Goal: Go to known website: Go to known website

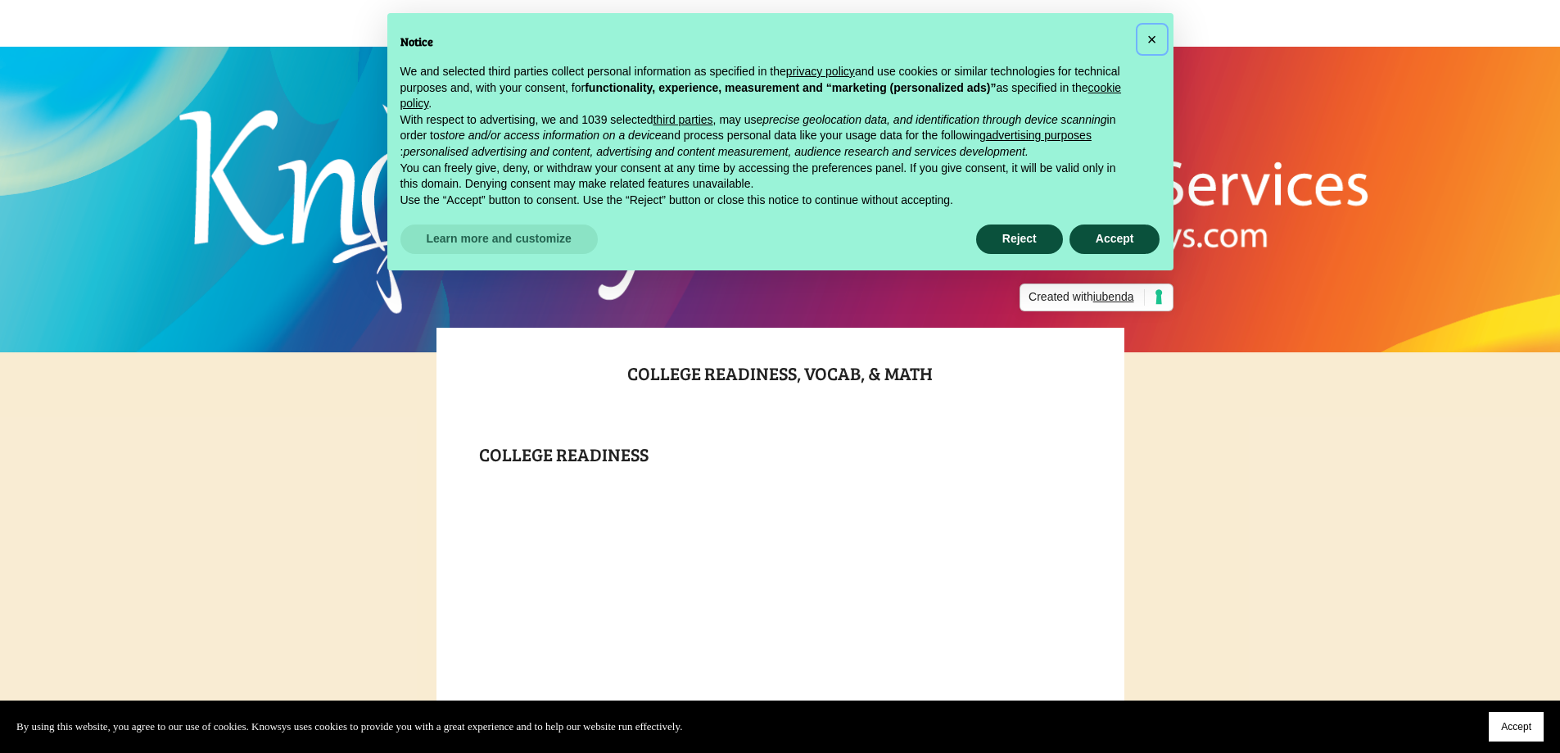
click at [1153, 32] on span "×" at bounding box center [1153, 39] width 10 height 18
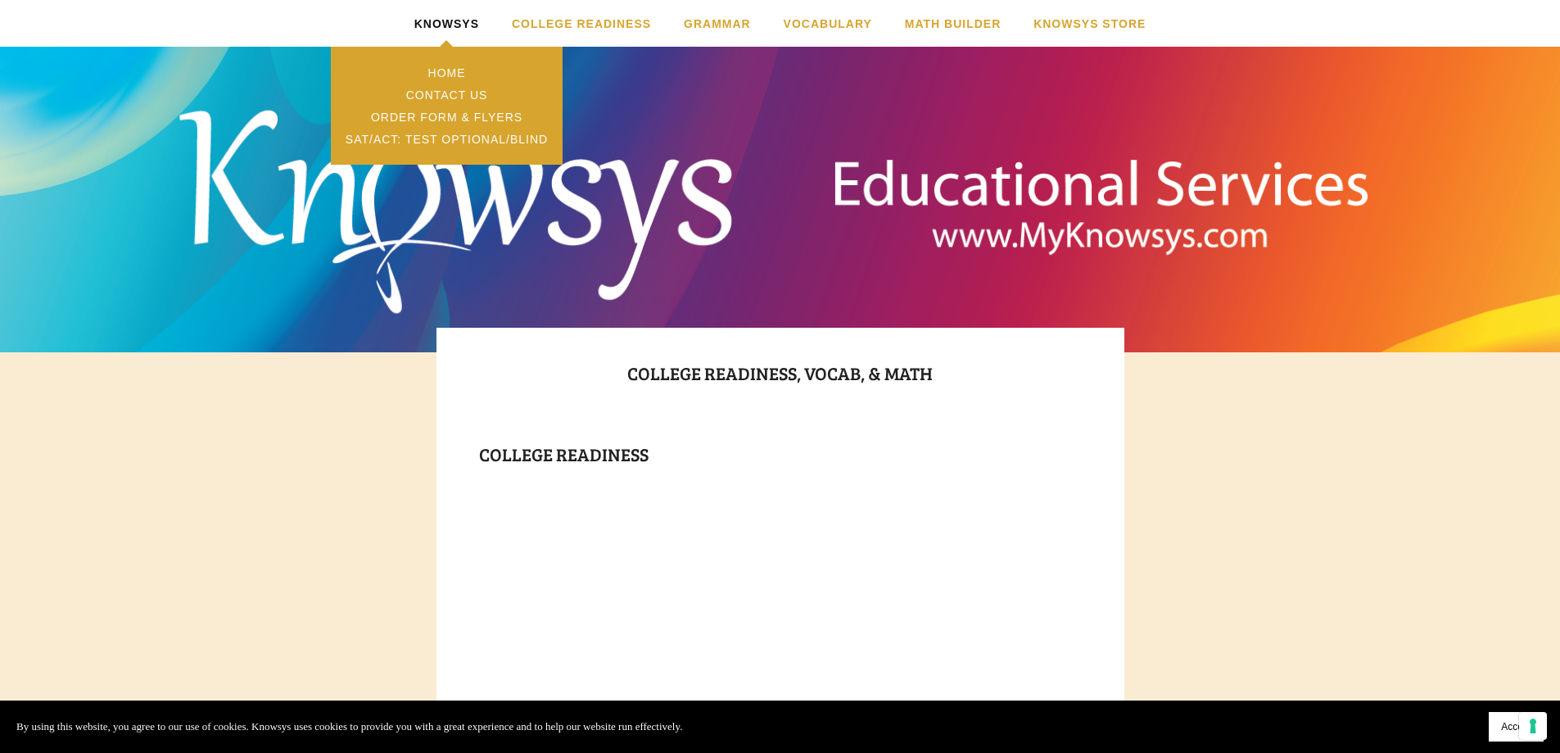
click at [460, 20] on link "Knowsys" at bounding box center [446, 23] width 65 height 47
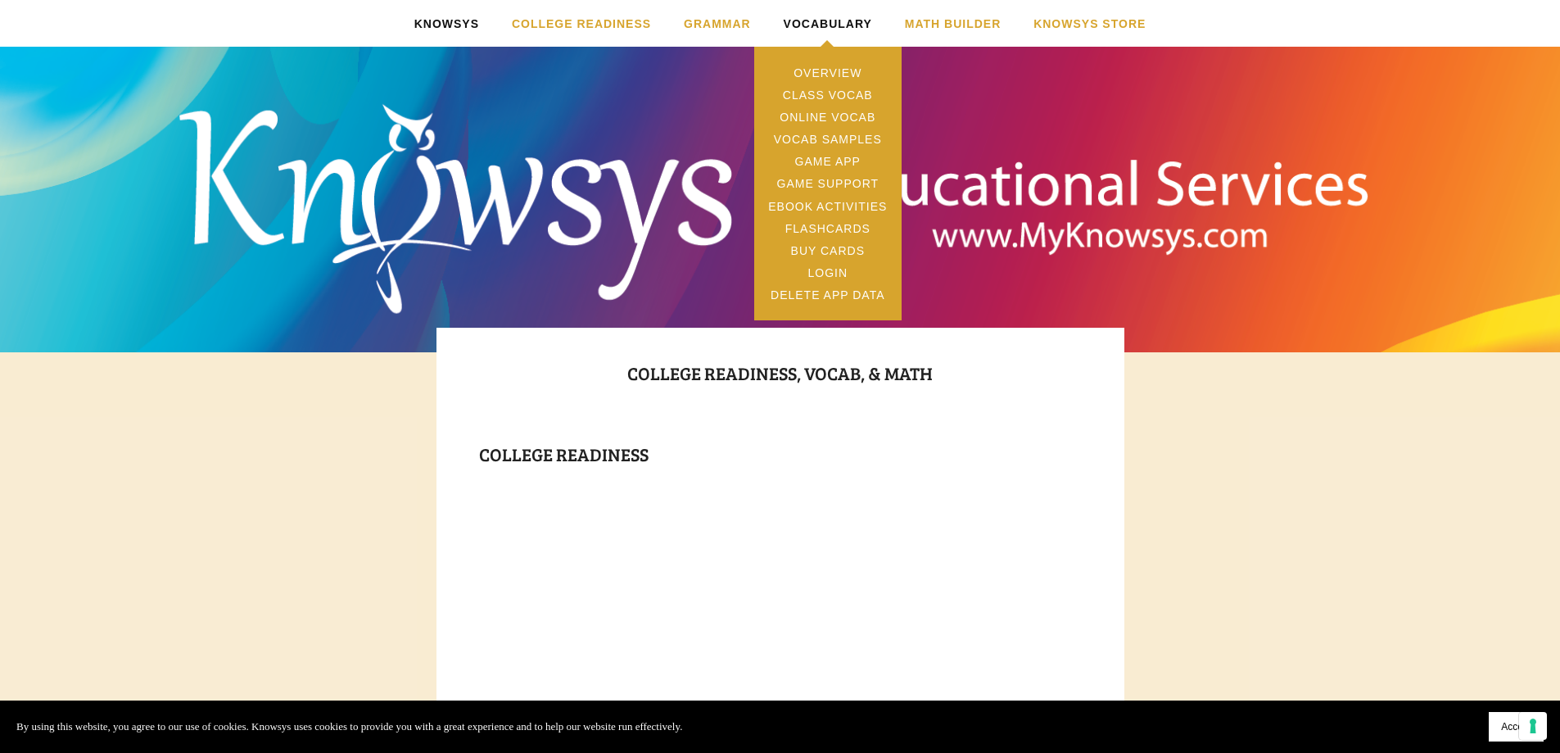
click at [840, 15] on link "Vocabulary" at bounding box center [828, 23] width 88 height 47
click at [836, 273] on link "Login" at bounding box center [827, 273] width 147 height 22
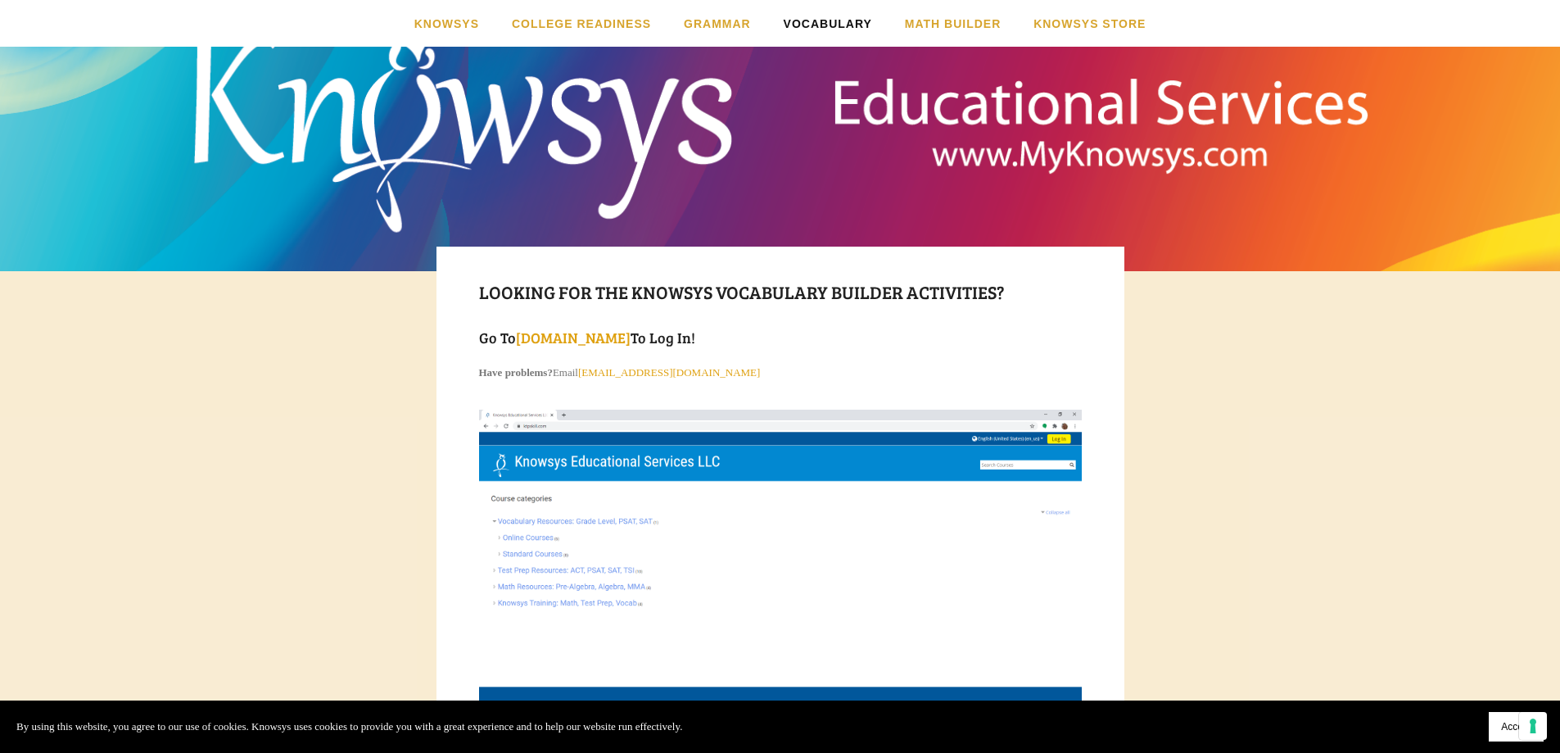
scroll to position [82, 0]
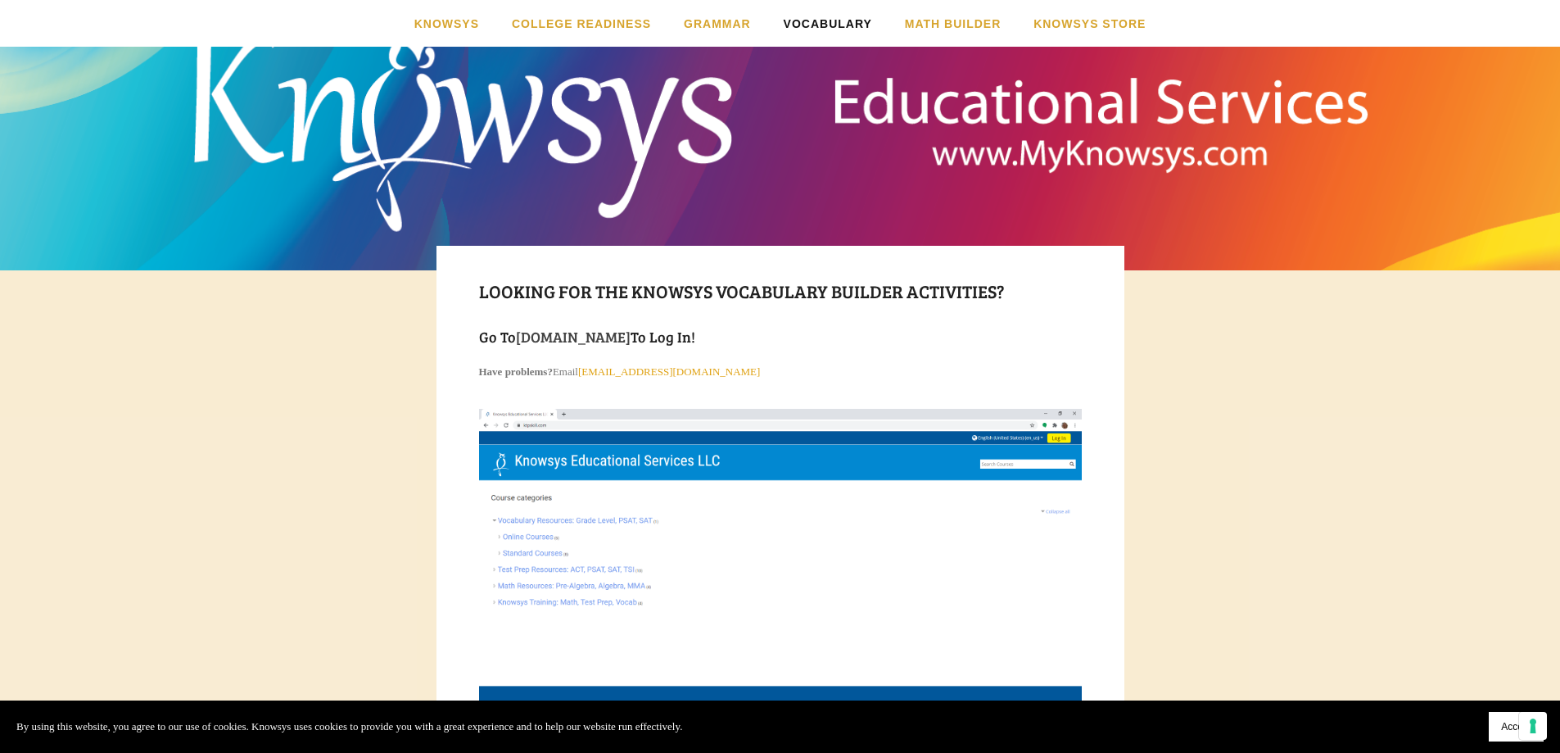
click at [621, 336] on link "[DOMAIN_NAME]" at bounding box center [573, 337] width 115 height 20
